Goal: Task Accomplishment & Management: Manage account settings

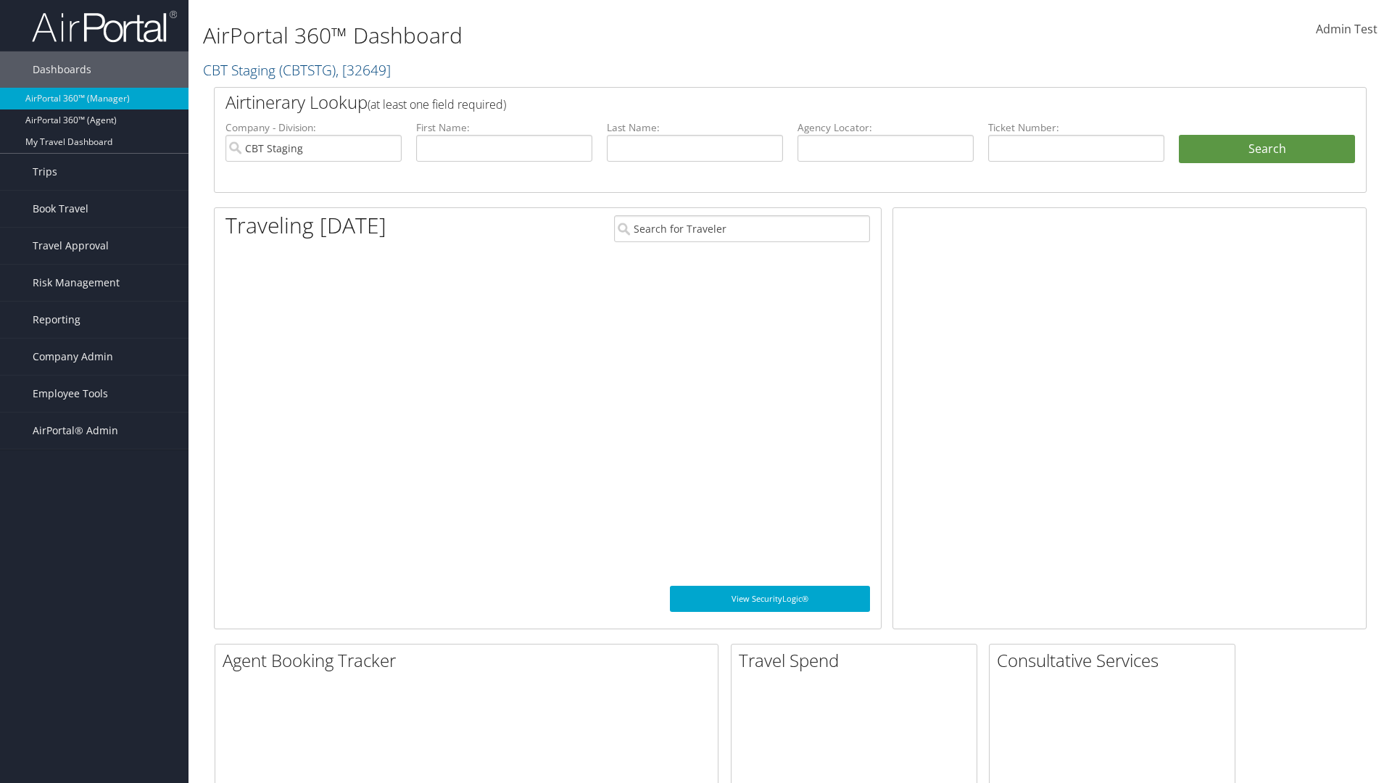
click at [94, 357] on span "Company Admin" at bounding box center [73, 357] width 80 height 36
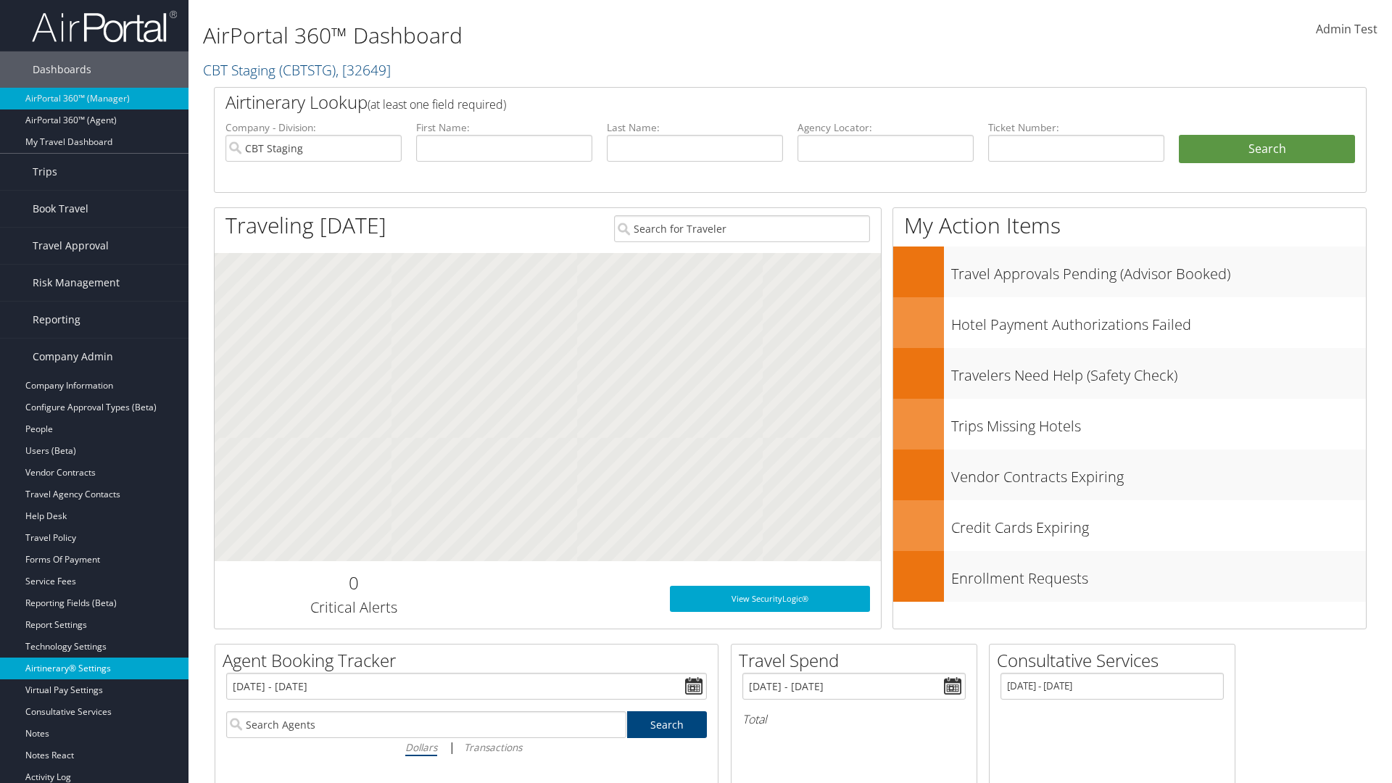
click at [94, 668] on link "Airtinerary® Settings" at bounding box center [94, 669] width 188 height 22
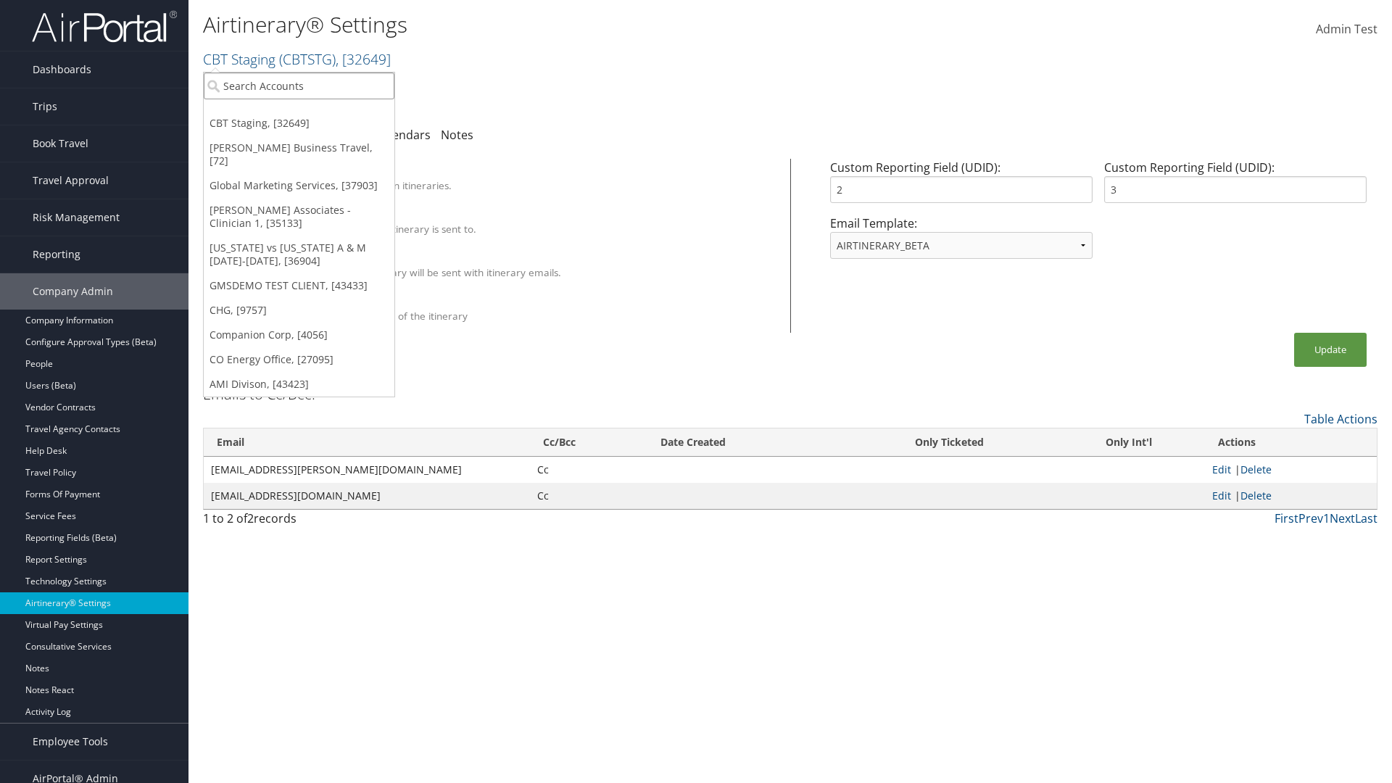
click at [299, 86] on input "search" at bounding box center [299, 85] width 191 height 27
type input "GMSDEMO Test"
click at [339, 112] on div "GMSDEMO TEST CLIENT (GMSDEMOCHILDR), [43433]" at bounding box center [339, 112] width 286 height 13
